Goal: Complete application form

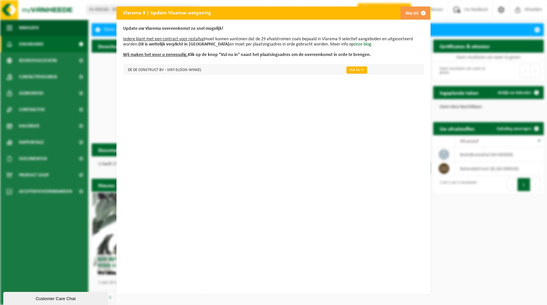
click at [348, 69] on link "Vul nu in" at bounding box center [357, 69] width 21 height 7
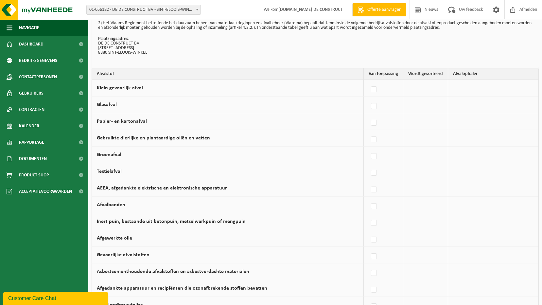
scroll to position [27, 0]
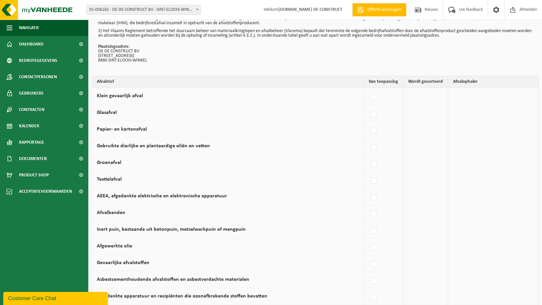
click at [425, 97] on td at bounding box center [426, 96] width 45 height 17
click at [424, 101] on td at bounding box center [426, 96] width 45 height 17
click at [376, 98] on label at bounding box center [374, 98] width 9 height 10
click at [369, 89] on input "Klein gevaarlijk afval" at bounding box center [369, 89] width 0 height 0
checkbox input "true"
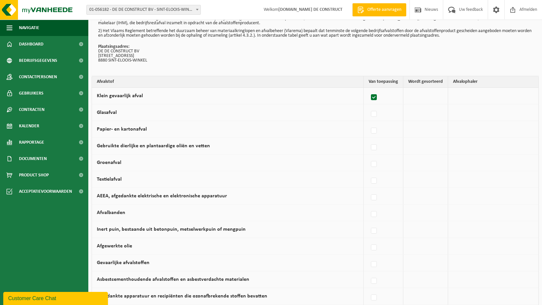
checkbox input "true"
click at [374, 97] on label at bounding box center [372, 98] width 9 height 10
click at [367, 89] on input "Klein gevaarlijk afval" at bounding box center [367, 89] width 0 height 0
checkbox input "false"
click at [376, 128] on label at bounding box center [374, 131] width 9 height 10
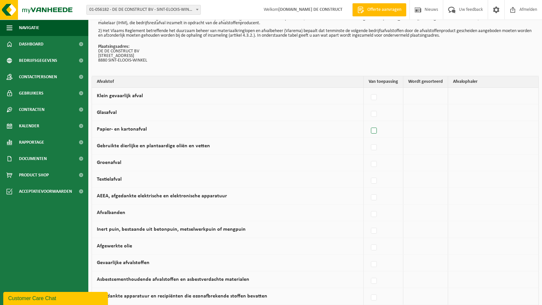
click at [369, 123] on input "Papier- en kartonafval" at bounding box center [369, 122] width 0 height 0
checkbox input "true"
click at [520, 129] on b at bounding box center [520, 129] width 3 height 2
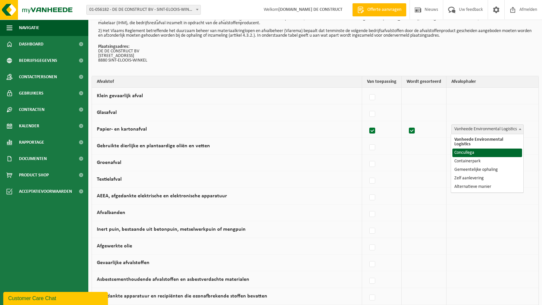
select select "Concullega"
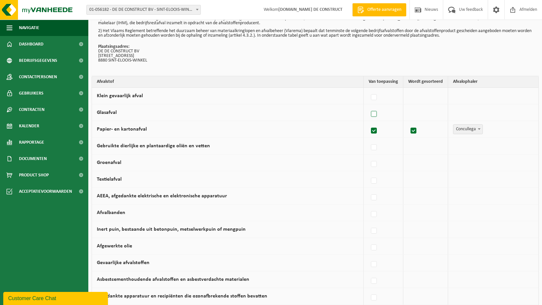
click at [376, 115] on label at bounding box center [374, 114] width 9 height 10
click at [369, 106] on input "Glasafval" at bounding box center [369, 106] width 0 height 0
checkbox input "true"
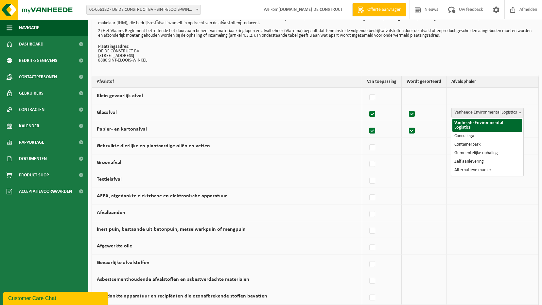
click at [467, 110] on span "Vanheede Environmental Logistics" at bounding box center [488, 112] width 72 height 9
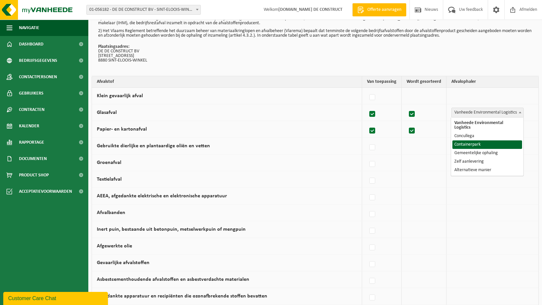
select select "Containerpark"
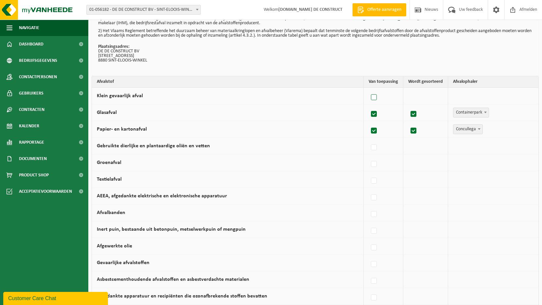
click at [377, 98] on label at bounding box center [374, 98] width 9 height 10
click at [369, 89] on input "Klein gevaarlijk afval" at bounding box center [369, 89] width 0 height 0
checkbox input "true"
click at [376, 98] on label at bounding box center [372, 98] width 9 height 10
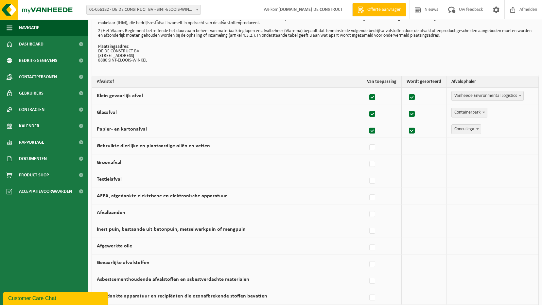
click at [367, 89] on input "Klein gevaarlijk afval" at bounding box center [367, 89] width 0 height 0
checkbox input "false"
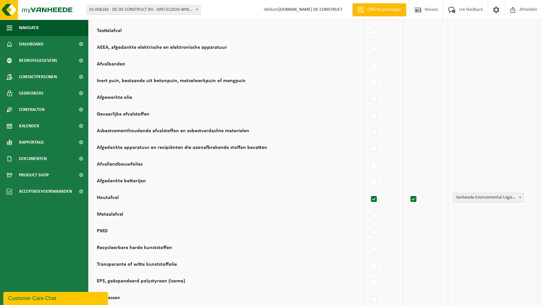
scroll to position [190, 0]
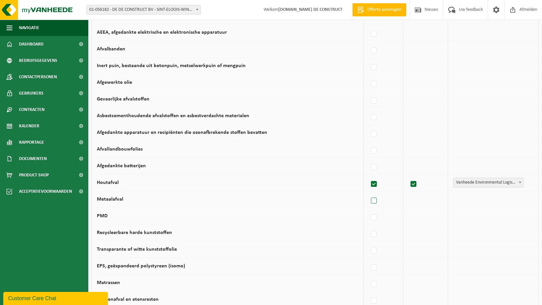
click at [374, 201] on label at bounding box center [374, 201] width 9 height 10
click at [369, 193] on input "Metaalafval" at bounding box center [369, 193] width 0 height 0
checkbox input "true"
click at [465, 198] on span "Vanheede Environmental Logistics" at bounding box center [488, 199] width 72 height 9
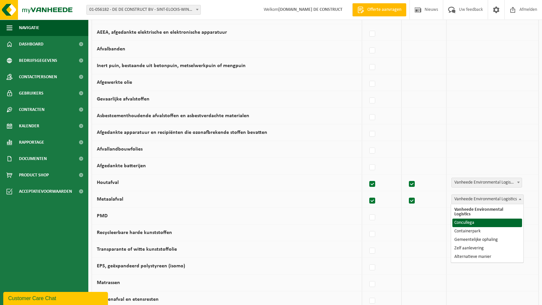
select select "Concullega"
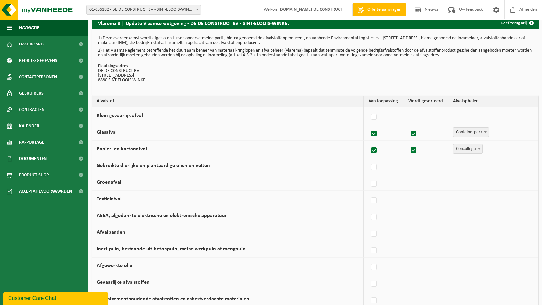
scroll to position [0, 0]
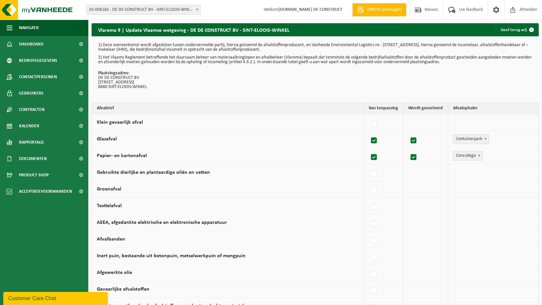
click at [376, 140] on label at bounding box center [374, 141] width 9 height 10
click at [369, 133] on input "Glasafval" at bounding box center [369, 132] width 0 height 0
checkbox input "false"
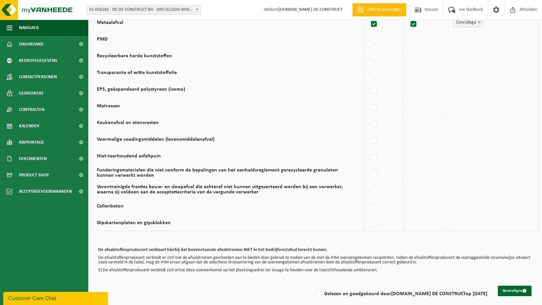
scroll to position [374, 0]
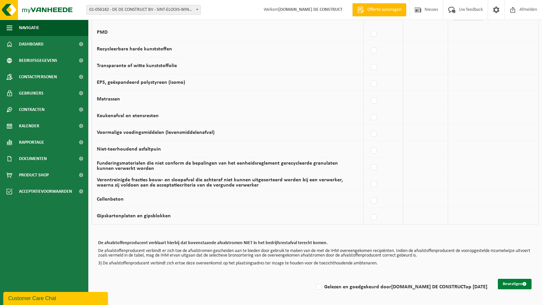
click at [509, 283] on button "Bevestigen" at bounding box center [515, 284] width 34 height 10
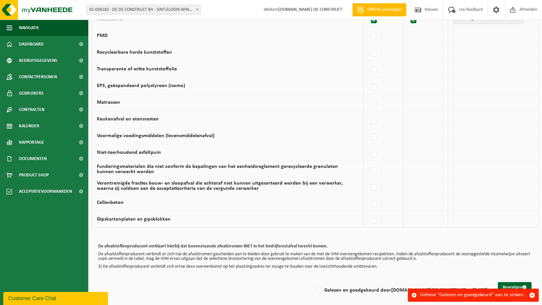
scroll to position [374, 0]
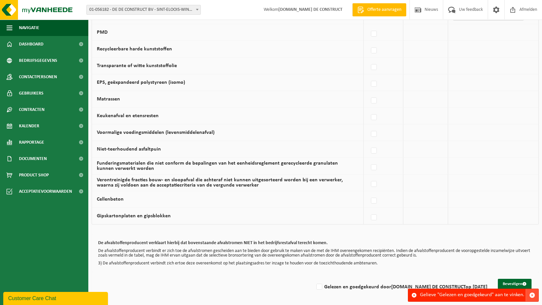
click at [533, 294] on span "button" at bounding box center [533, 295] width 6 height 6
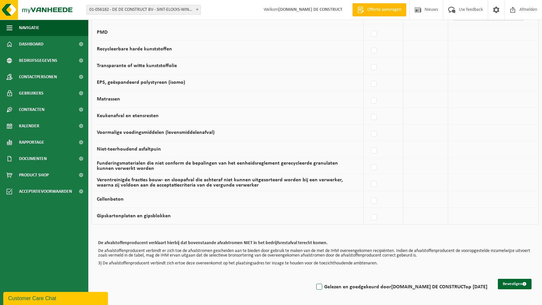
click at [338, 286] on label "Gelezen en goedgekeurd door [DOMAIN_NAME] DE CONSTRUCT op [DATE]" at bounding box center [401, 287] width 173 height 10
click at [314, 279] on input "Gelezen en goedgekeurd door [DOMAIN_NAME] DE CONSTRUCT op [DATE]" at bounding box center [314, 279] width 0 height 0
checkbox input "true"
click at [507, 283] on button "Bevestigen" at bounding box center [515, 284] width 34 height 10
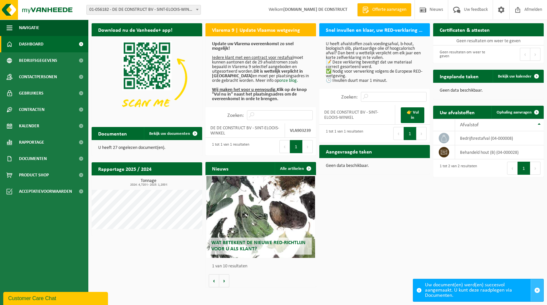
click at [536, 291] on span "button" at bounding box center [538, 290] width 6 height 6
